Goal: Entertainment & Leisure: Consume media (video, audio)

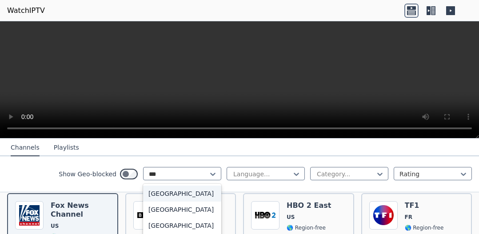
type input "****"
click at [175, 223] on div "[GEOGRAPHIC_DATA]" at bounding box center [182, 226] width 78 height 16
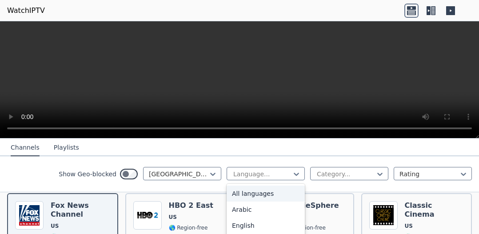
click at [251, 225] on div "English" at bounding box center [266, 226] width 78 height 16
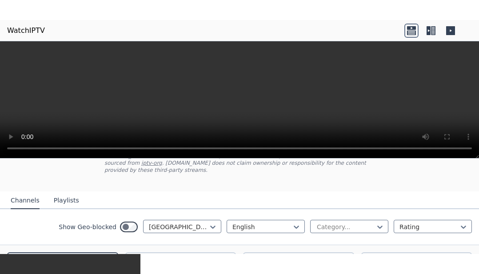
scroll to position [64, 0]
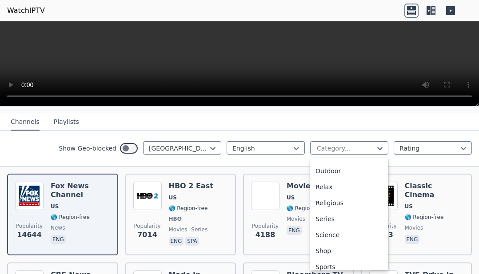
scroll to position [323, 0]
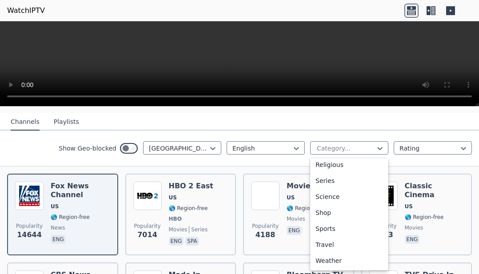
click at [340, 224] on div "Sports" at bounding box center [349, 229] width 78 height 16
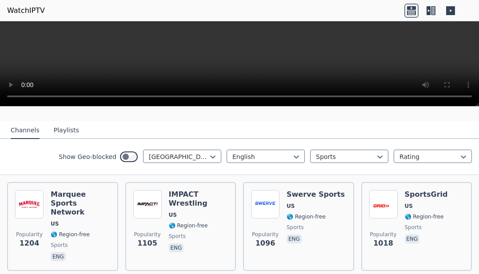
scroll to position [81, 0]
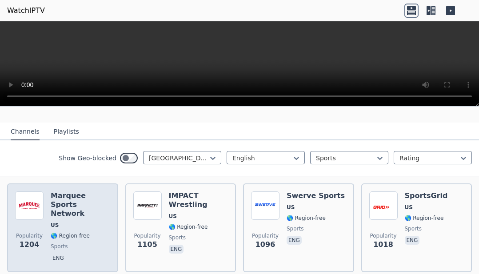
click at [76, 202] on h6 "Marquee Sports Network" at bounding box center [81, 205] width 60 height 27
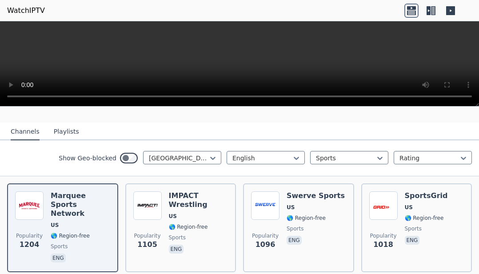
click at [65, 137] on button "Playlists" at bounding box center [66, 132] width 25 height 17
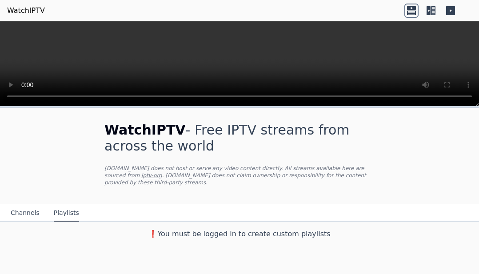
scroll to position [0, 0]
click at [27, 218] on button "Channels" at bounding box center [25, 213] width 29 height 17
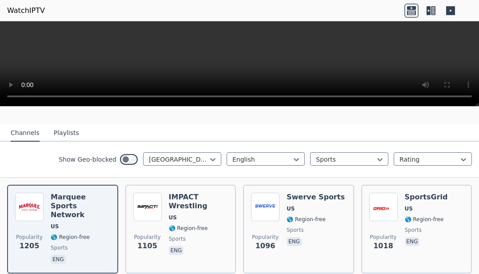
scroll to position [93, 0]
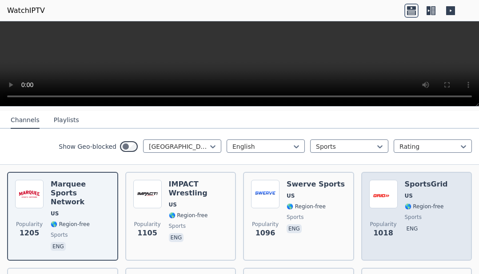
click at [434, 204] on span "🌎 Region-free" at bounding box center [424, 206] width 39 height 7
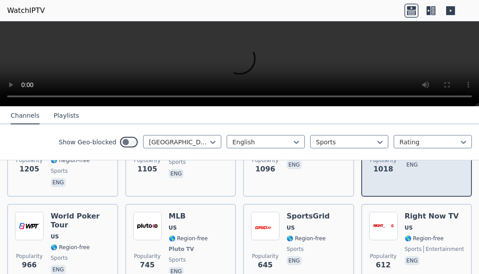
scroll to position [159, 0]
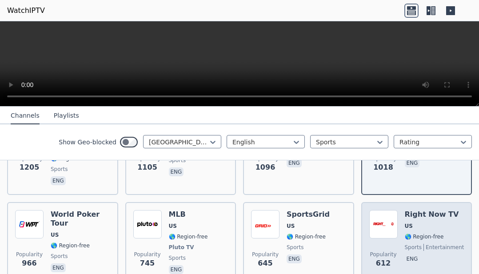
click at [447, 234] on span "entertainment" at bounding box center [443, 247] width 41 height 7
